Goal: Transaction & Acquisition: Purchase product/service

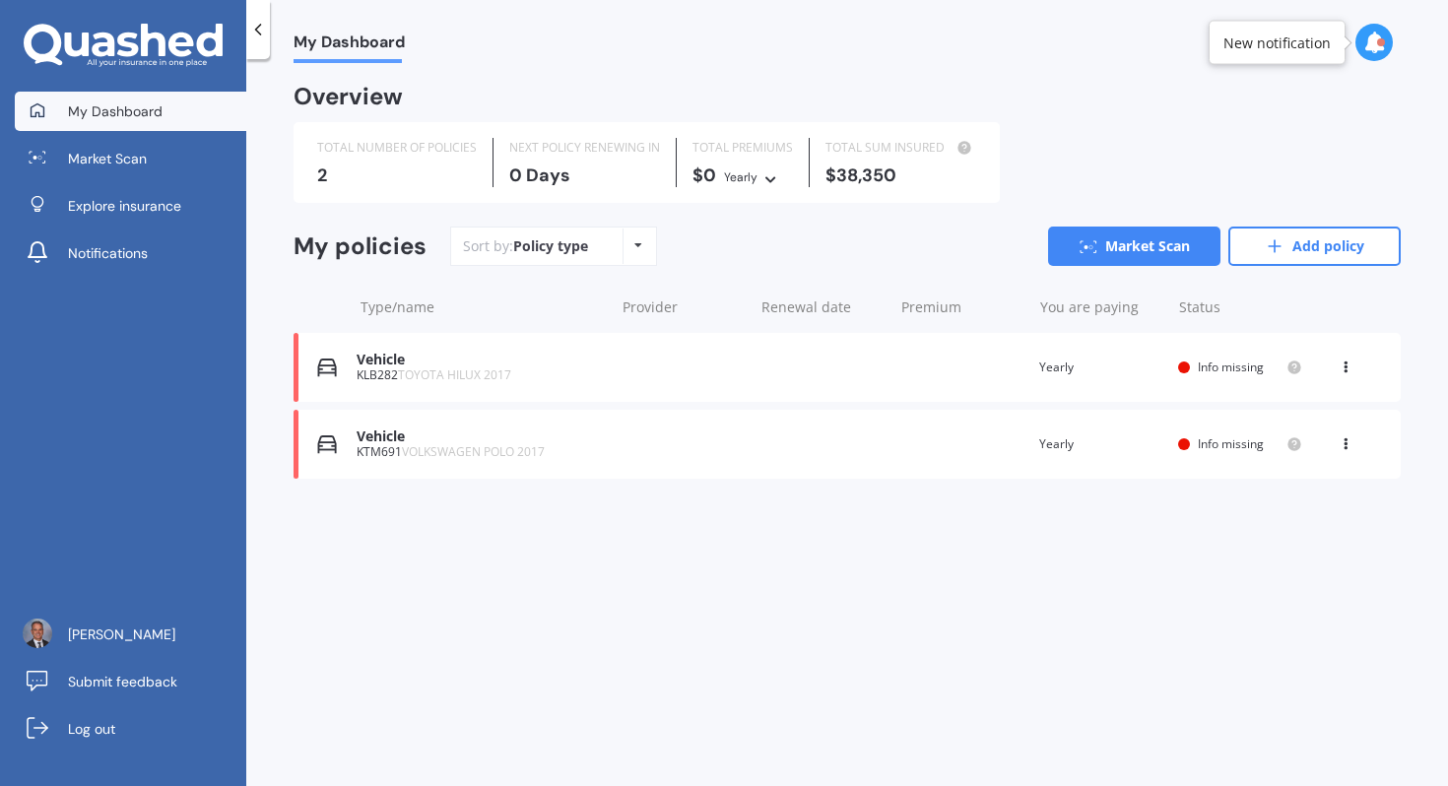
click at [1344, 367] on icon at bounding box center [1346, 364] width 14 height 12
click at [1278, 440] on div "Delete" at bounding box center [1302, 444] width 195 height 39
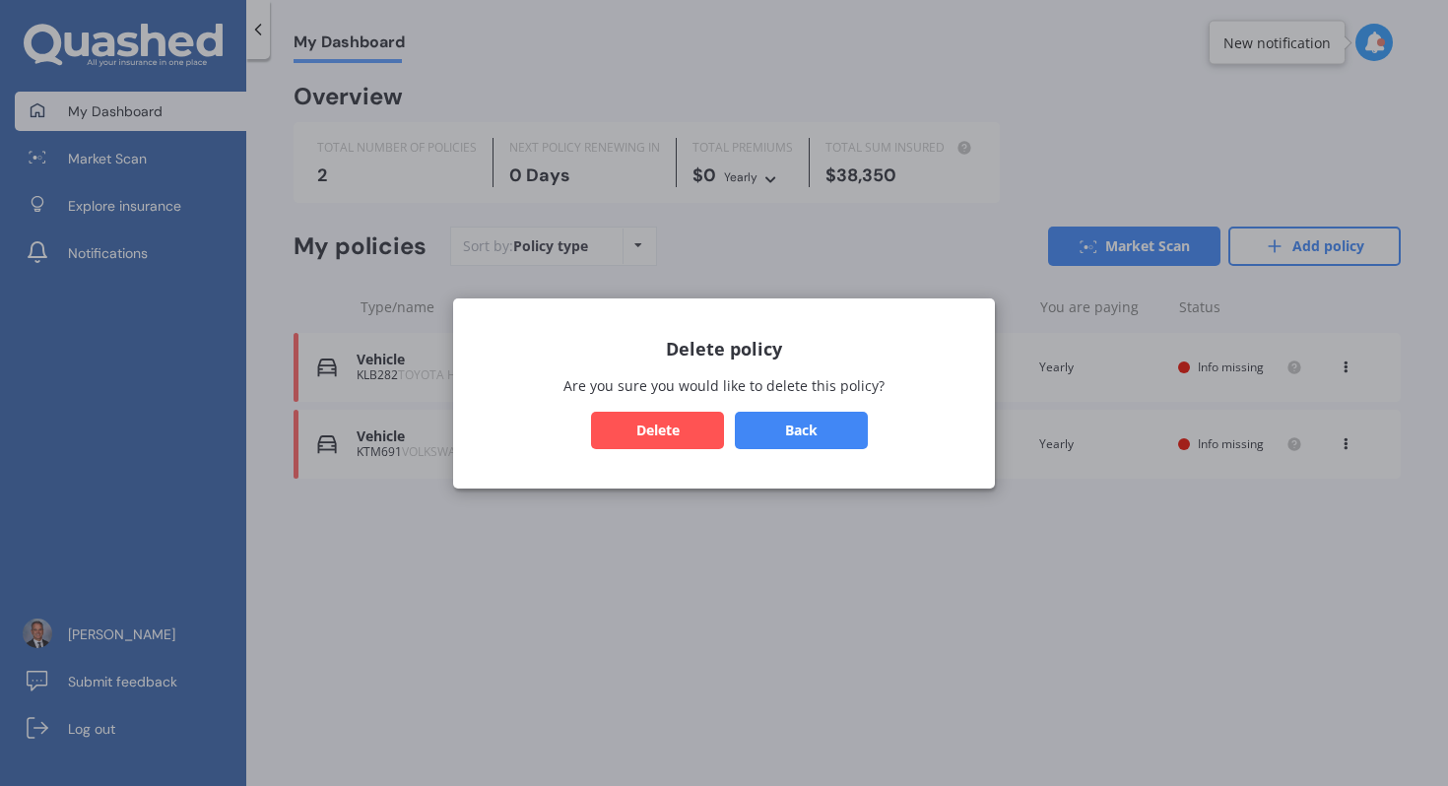
click at [672, 417] on button "Delete" at bounding box center [657, 429] width 133 height 37
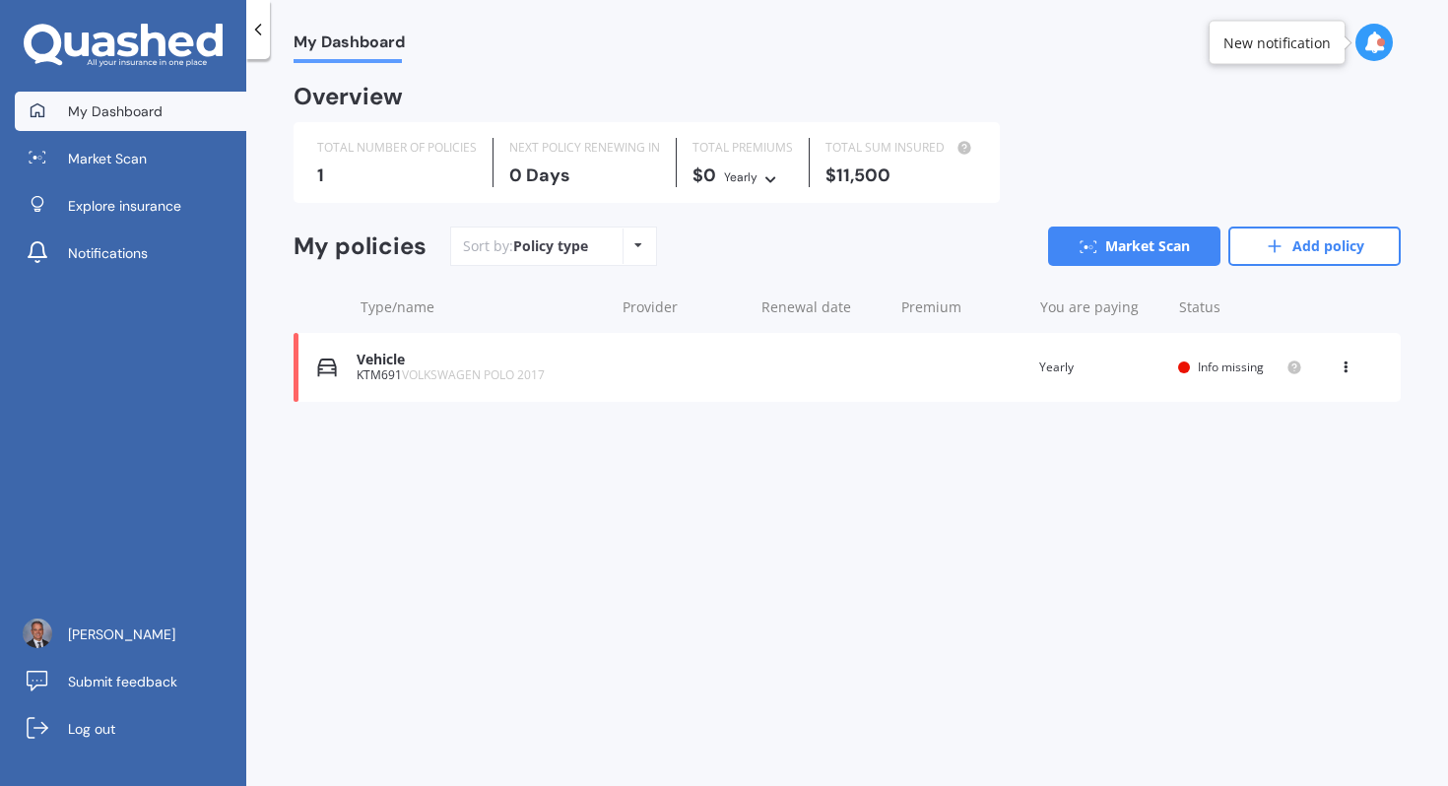
click at [563, 373] on div "KTM691 VOLKSWAGEN POLO 2017" at bounding box center [480, 375] width 247 height 14
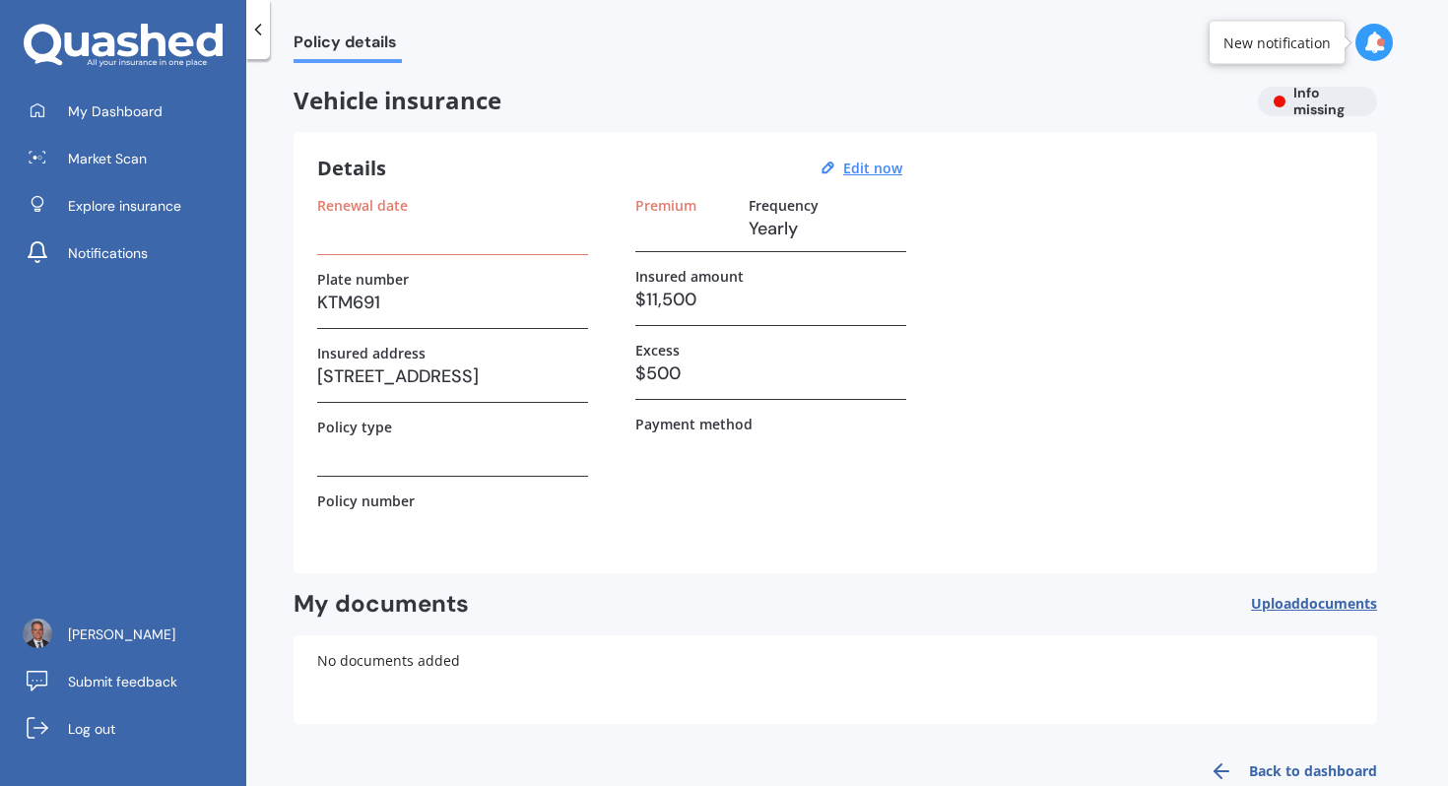
click at [1288, 101] on div "Vehicle insurance Info missing" at bounding box center [836, 102] width 1084 height 30
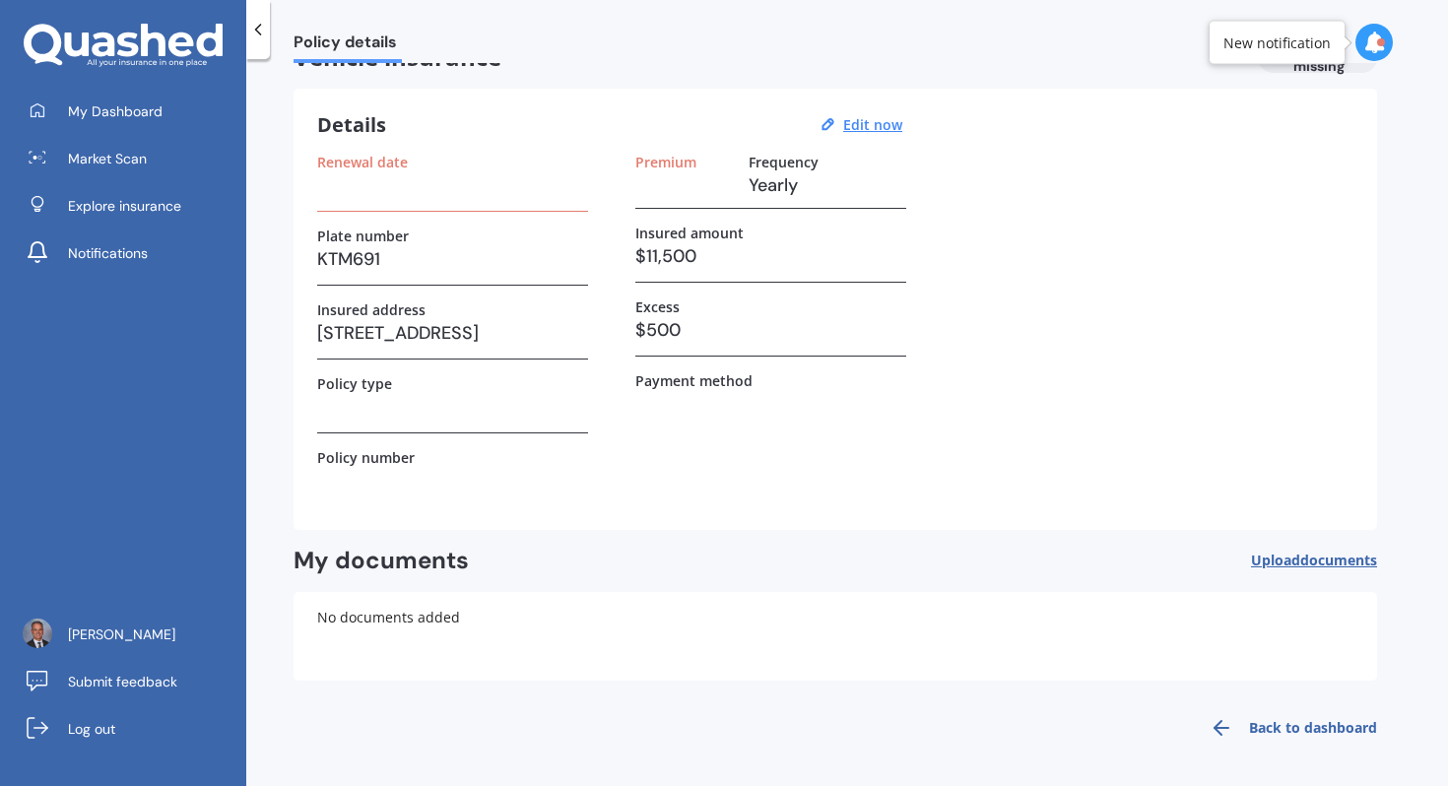
click at [1263, 37] on div "New notification" at bounding box center [1277, 43] width 107 height 20
click at [1368, 47] on icon at bounding box center [1375, 43] width 22 height 22
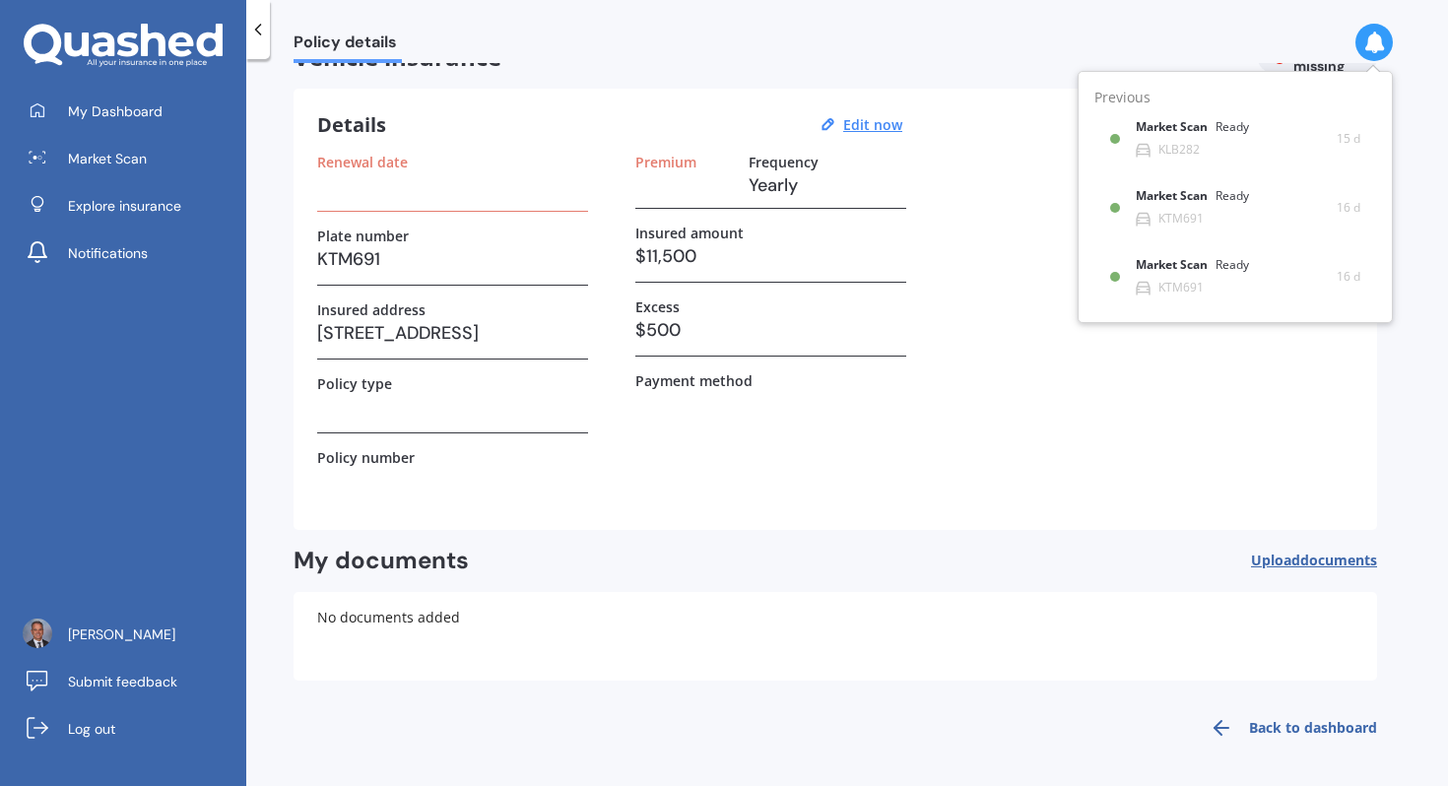
click at [1176, 442] on div "Renewal date Plate number KTM691 Insured address [STREET_ADDRESS] Policy type P…" at bounding box center [835, 330] width 1036 height 353
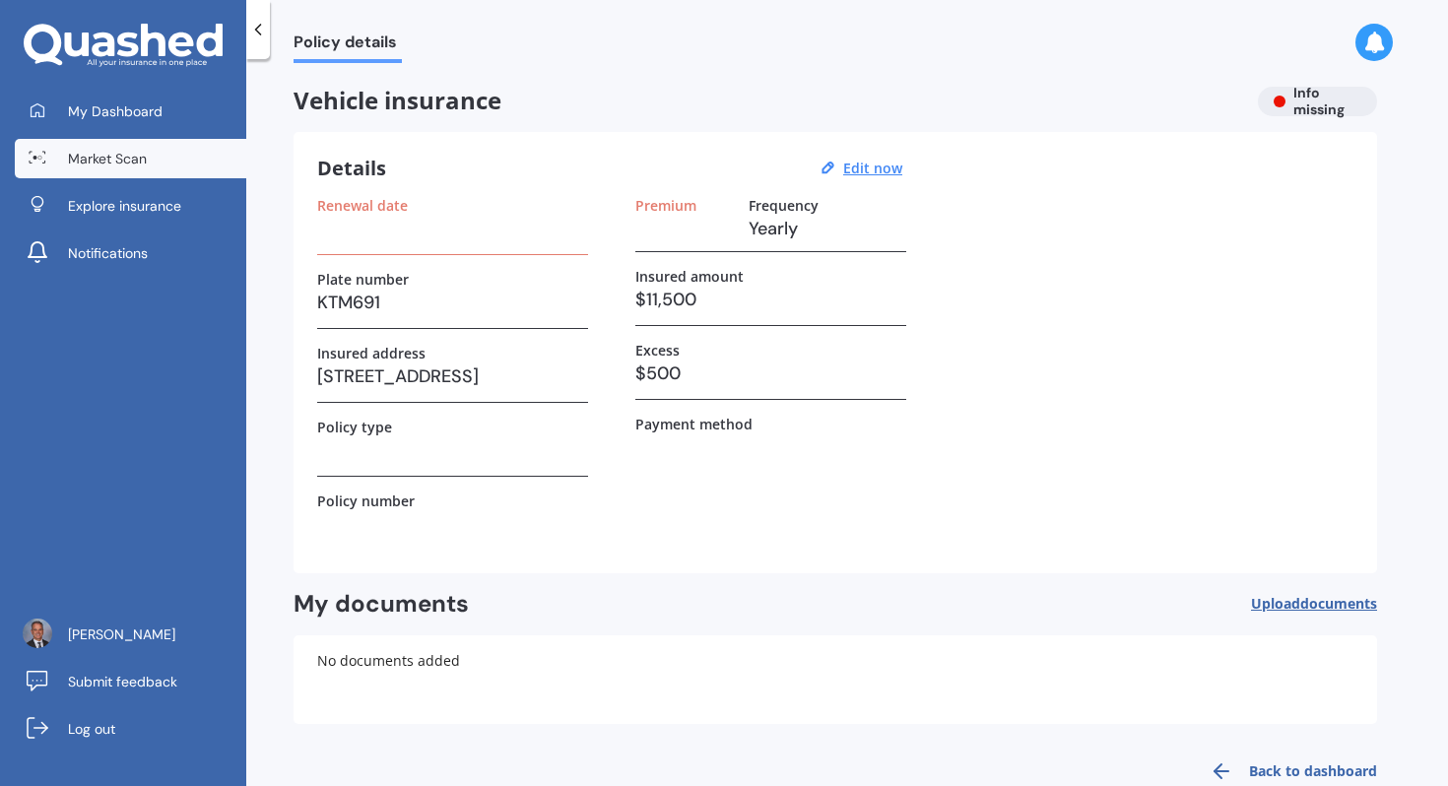
click at [158, 160] on link "Market Scan" at bounding box center [131, 158] width 232 height 39
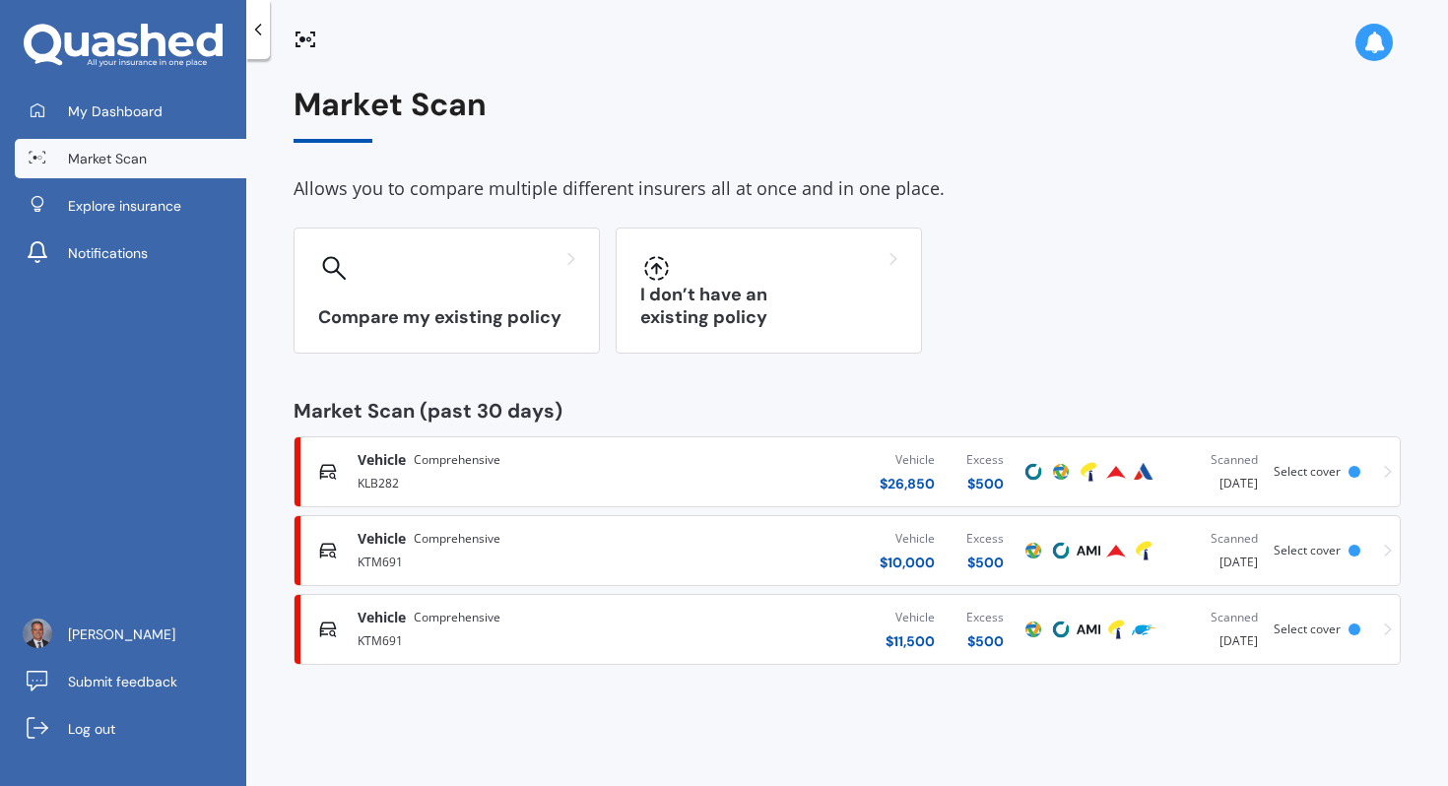
click at [379, 618] on span "Vehicle" at bounding box center [382, 618] width 48 height 20
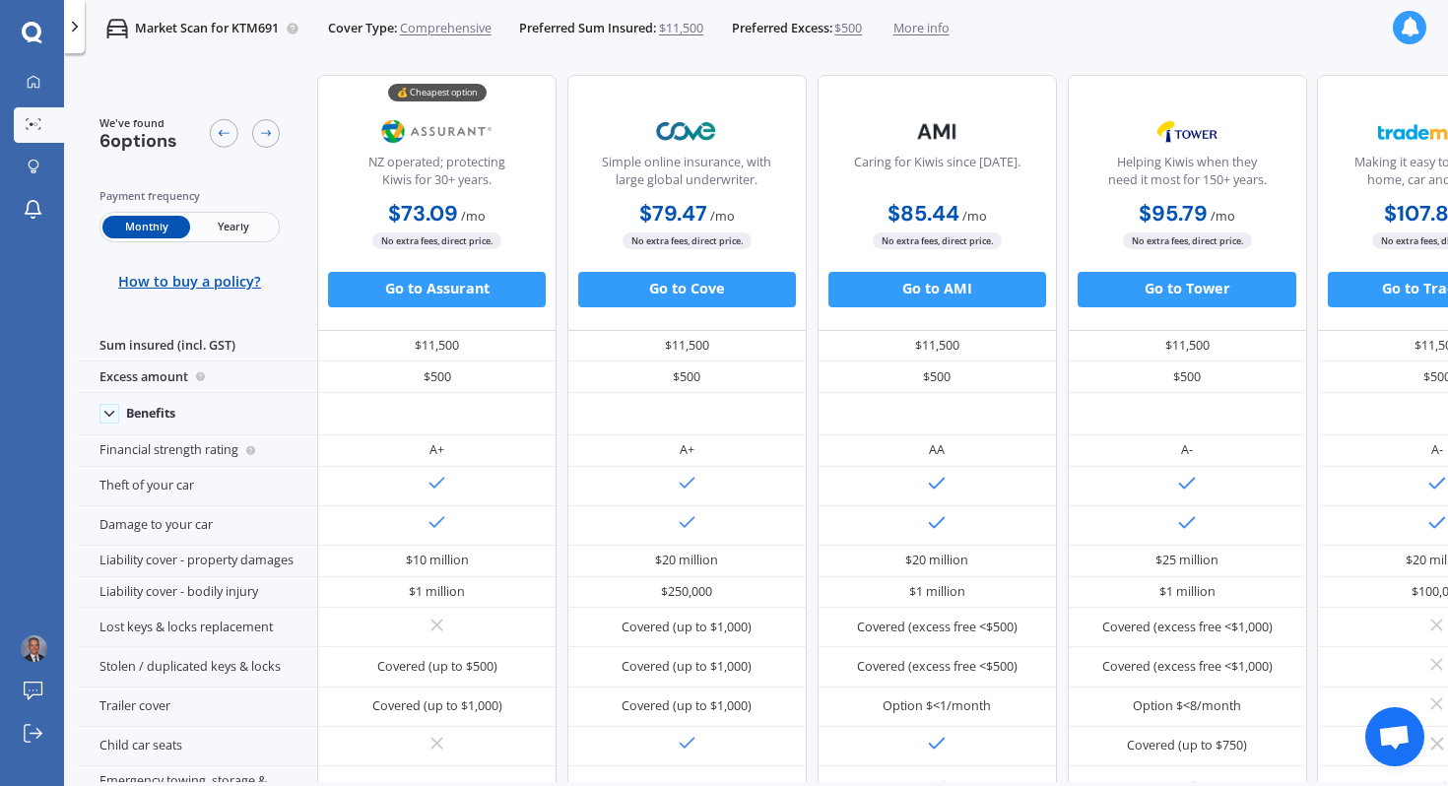
click at [232, 229] on span "Yearly" at bounding box center [233, 227] width 87 height 23
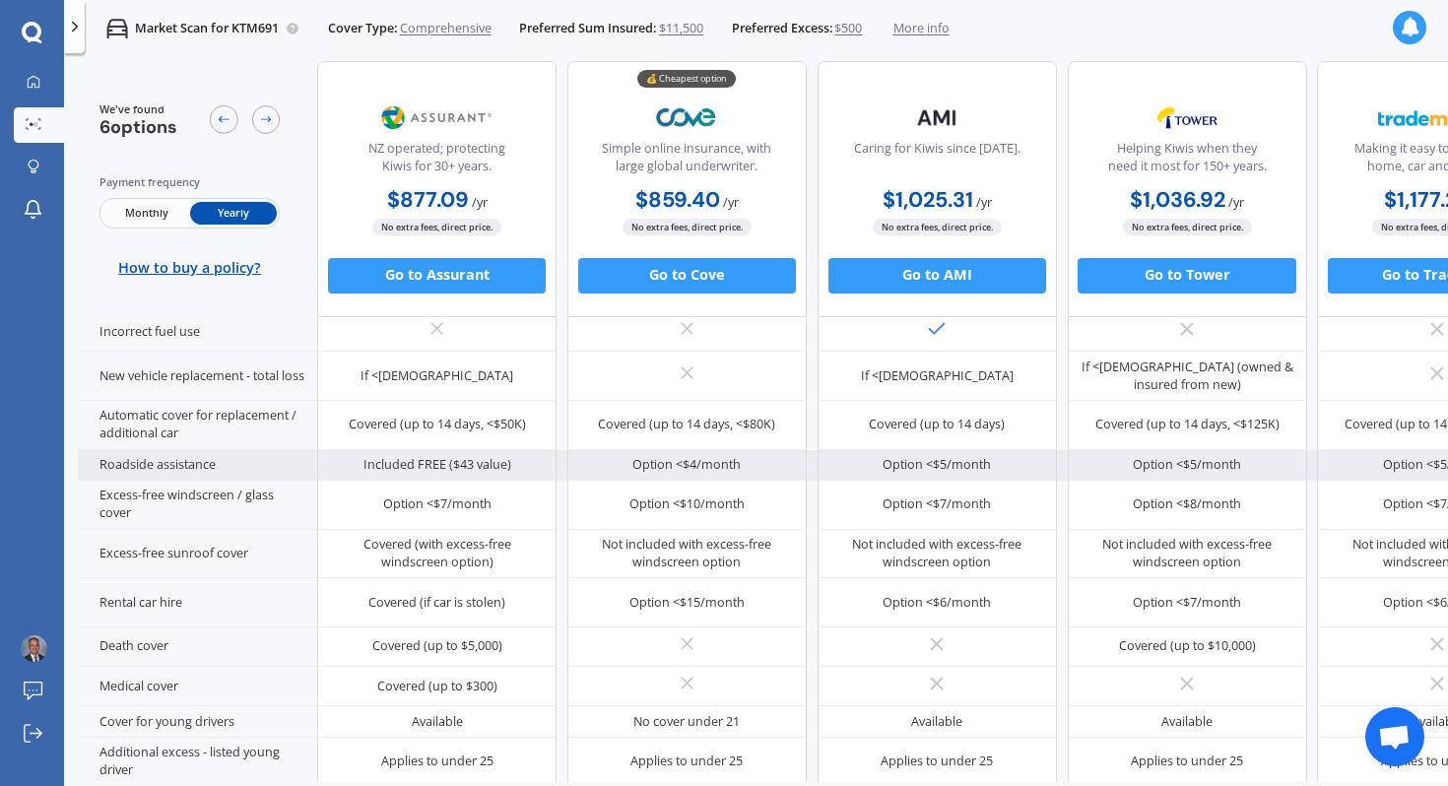
scroll to position [596, 0]
click at [888, 456] on div "Option <$5/month" at bounding box center [937, 463] width 239 height 32
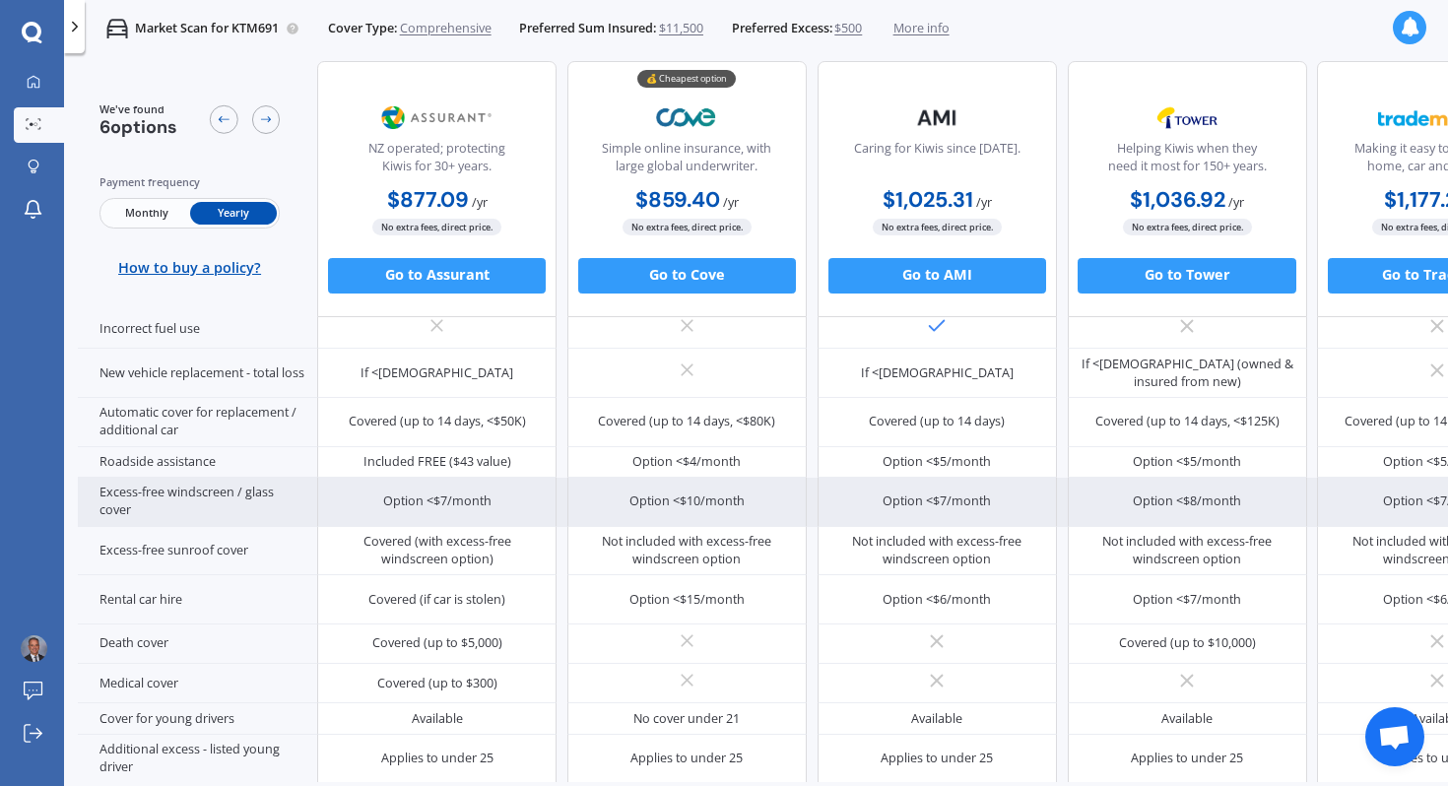
click at [891, 493] on div "Option <$7/month" at bounding box center [937, 502] width 108 height 18
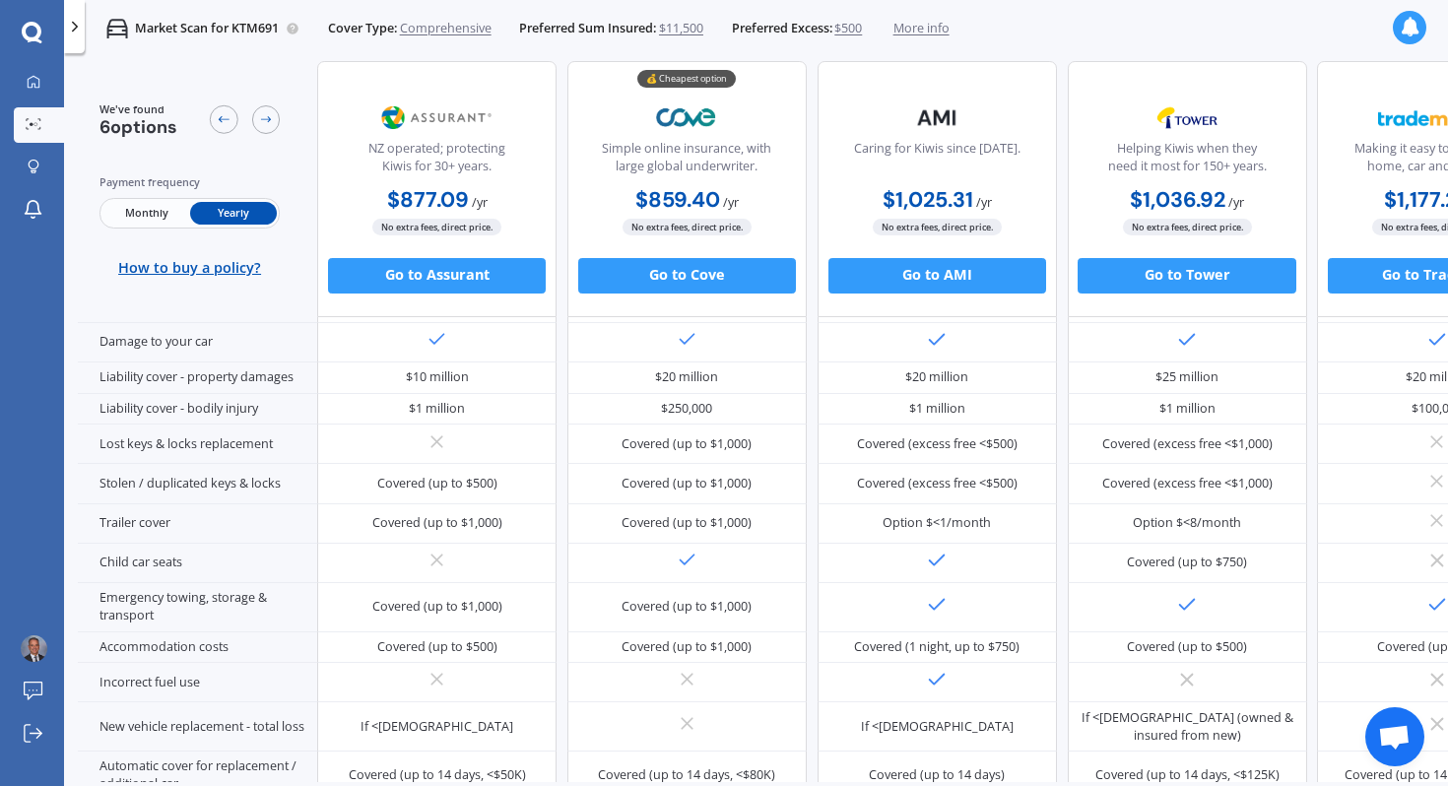
scroll to position [0, 0]
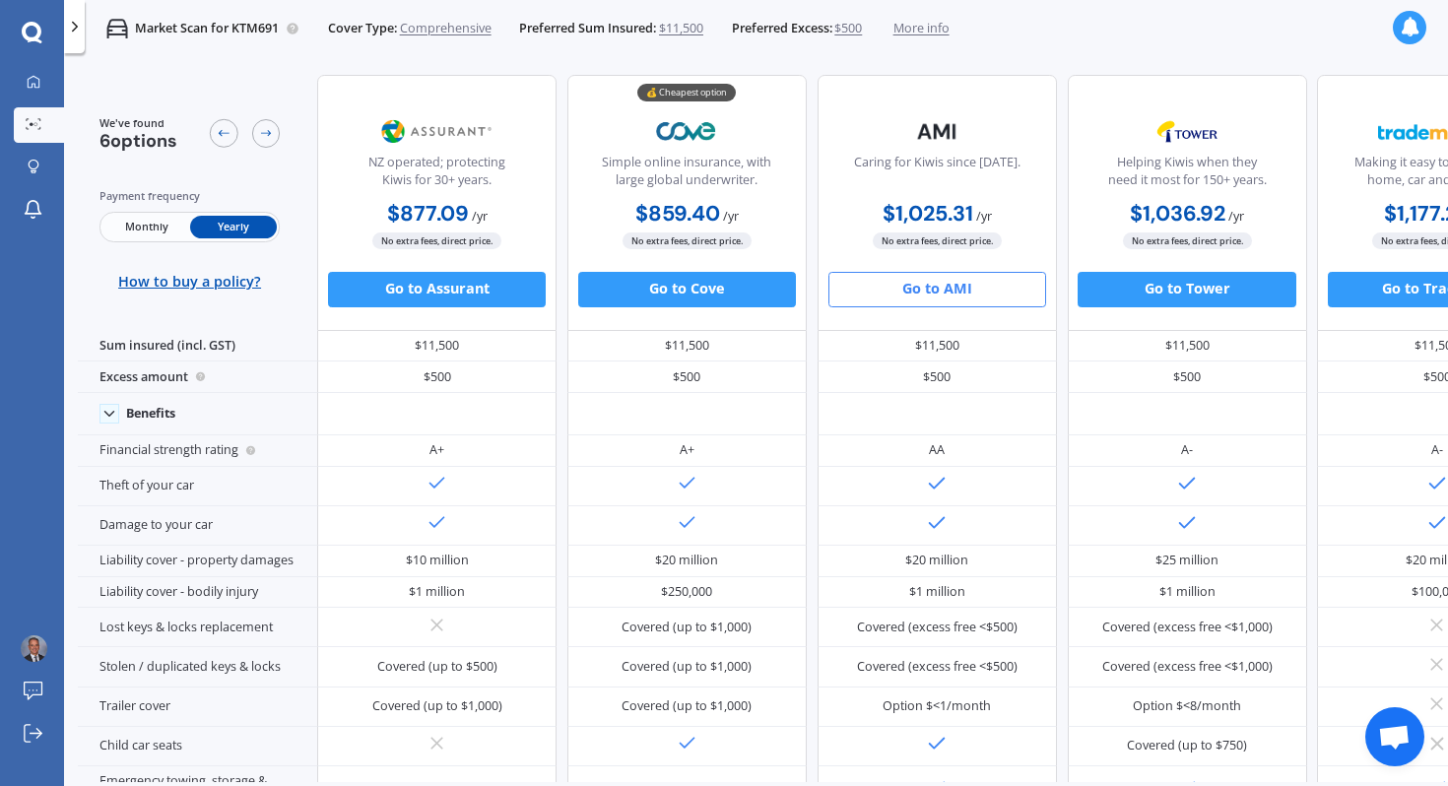
click at [964, 284] on button "Go to AMI" at bounding box center [938, 289] width 218 height 35
